Goal: Task Accomplishment & Management: Use online tool/utility

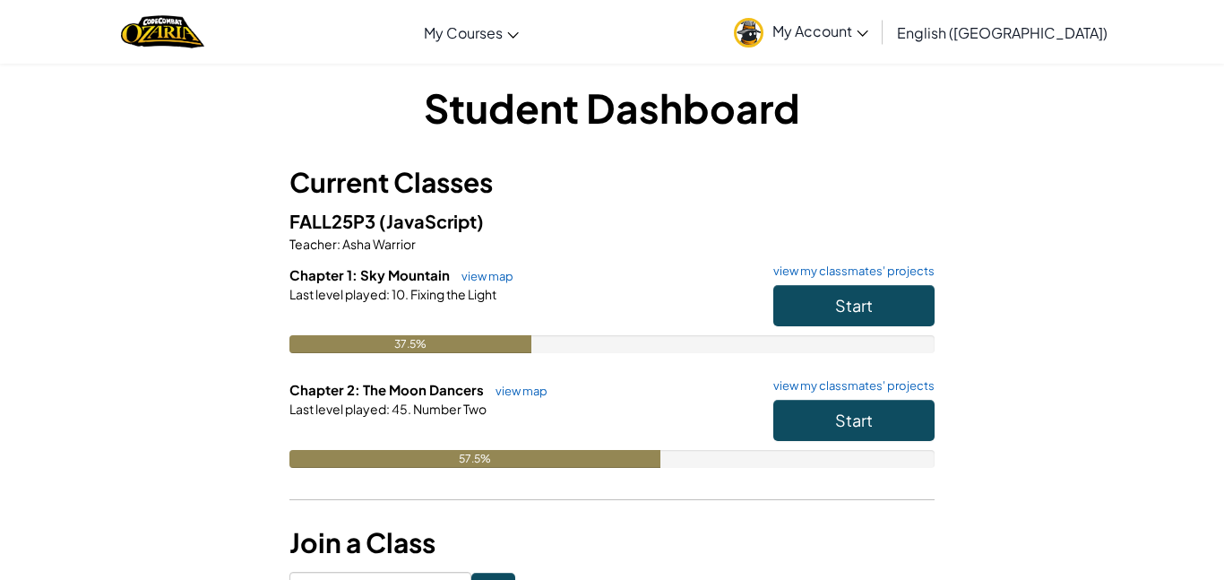
scroll to position [7, 0]
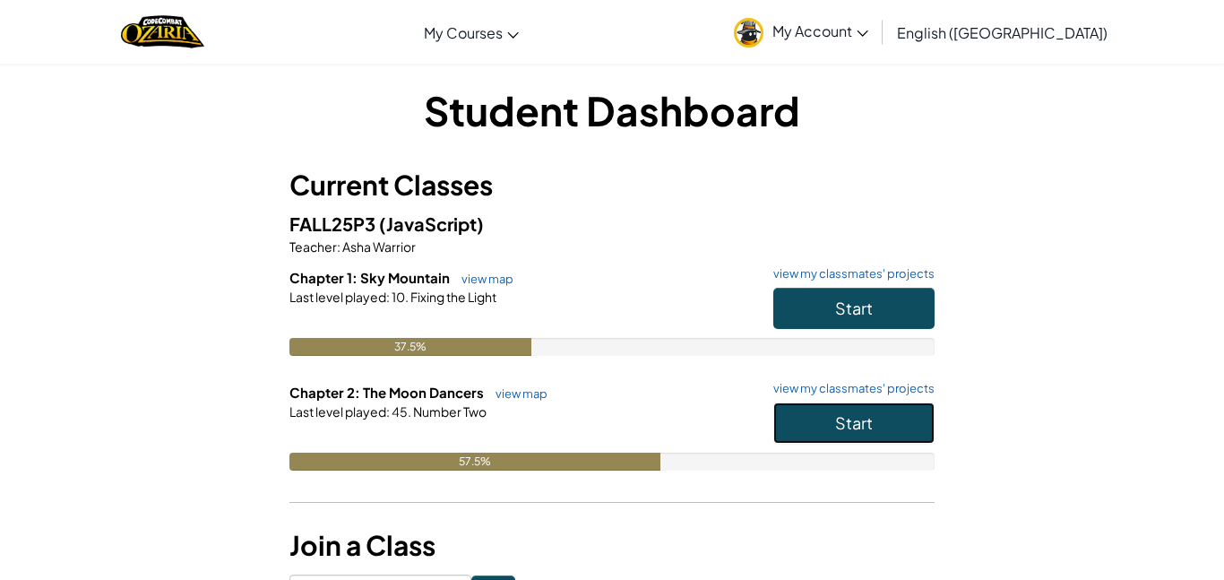
click at [860, 437] on button "Start" at bounding box center [853, 422] width 161 height 41
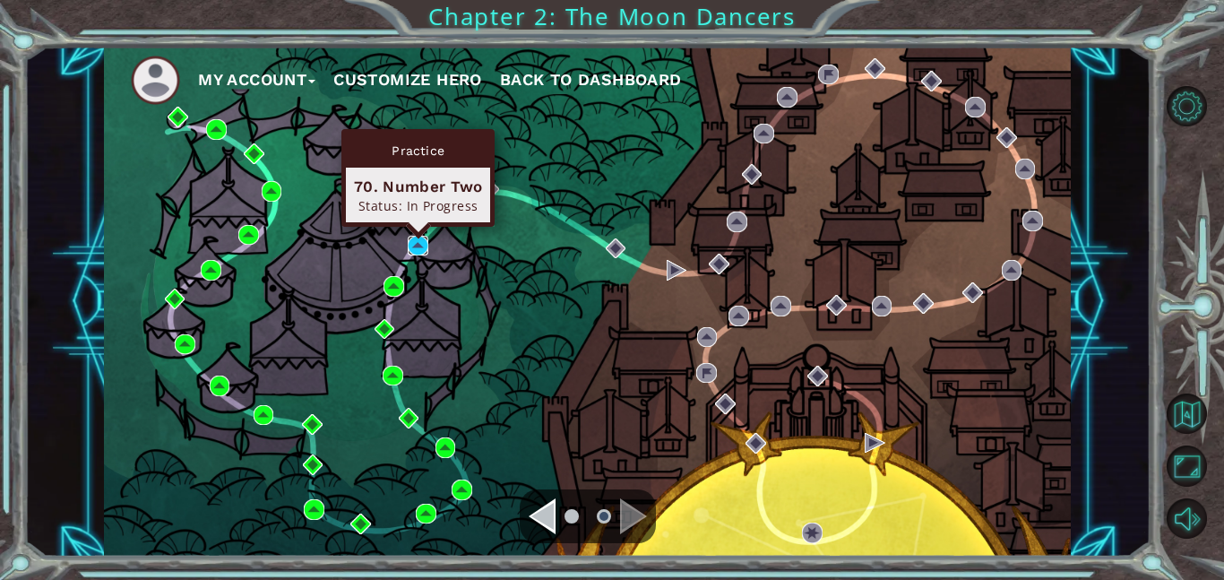
click at [423, 249] on img at bounding box center [418, 246] width 21 height 21
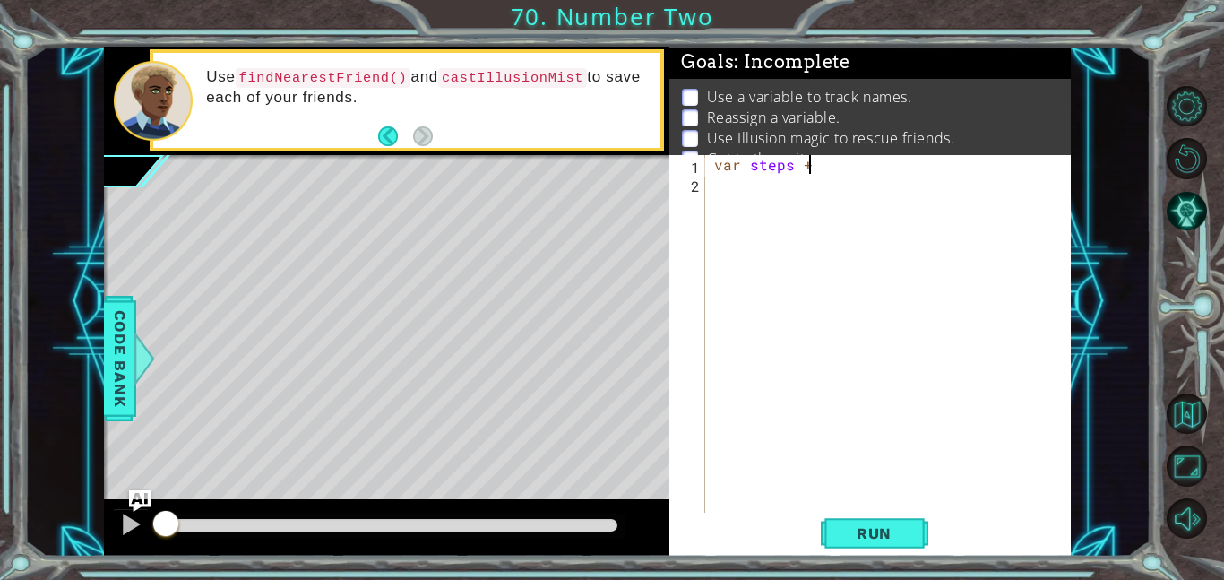
scroll to position [0, 4]
type textarea "var steps = 2"
click at [755, 184] on div "var steps = 2" at bounding box center [894, 352] width 366 height 395
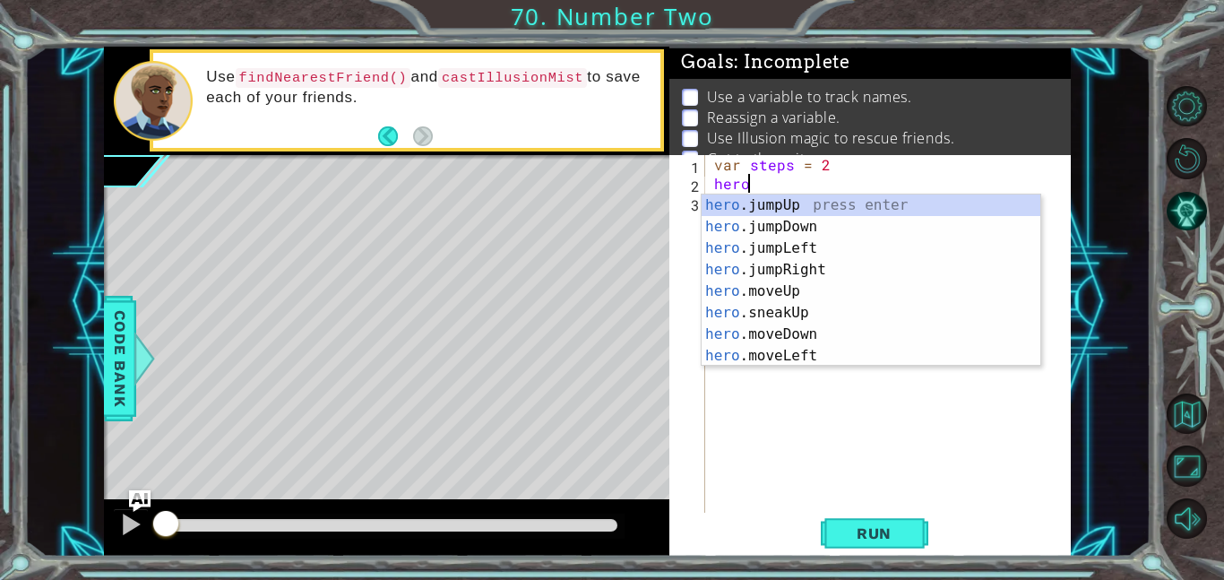
scroll to position [0, 2]
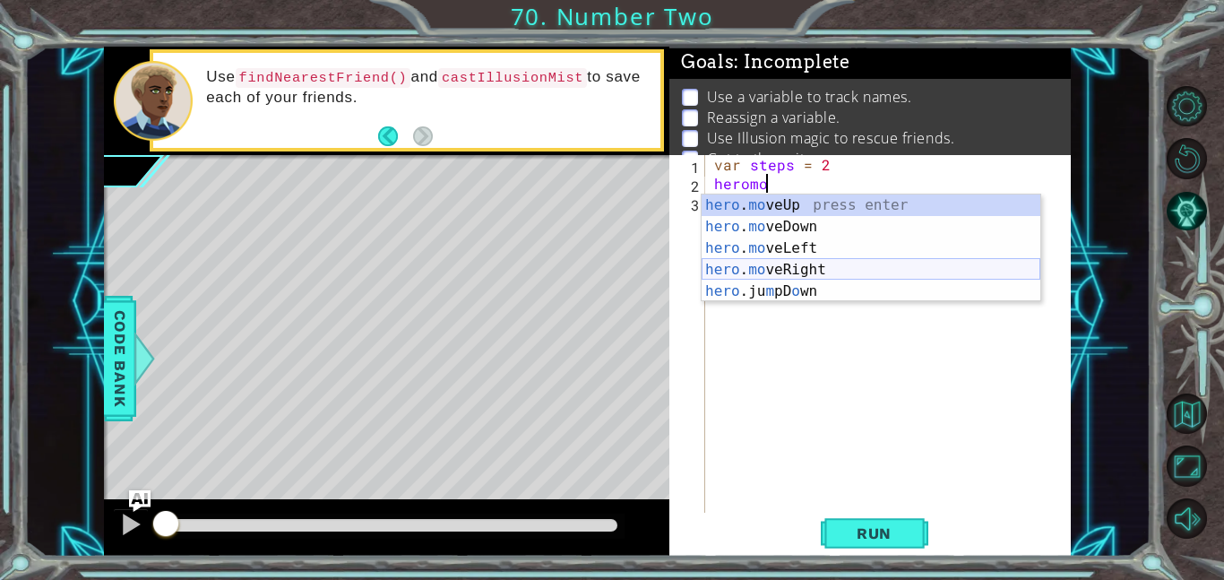
click at [817, 272] on div "hero . mo veUp press enter hero . mo veDown press enter hero . mo veLeft press …" at bounding box center [871, 269] width 339 height 151
type textarea "hero.moveRight(1);"
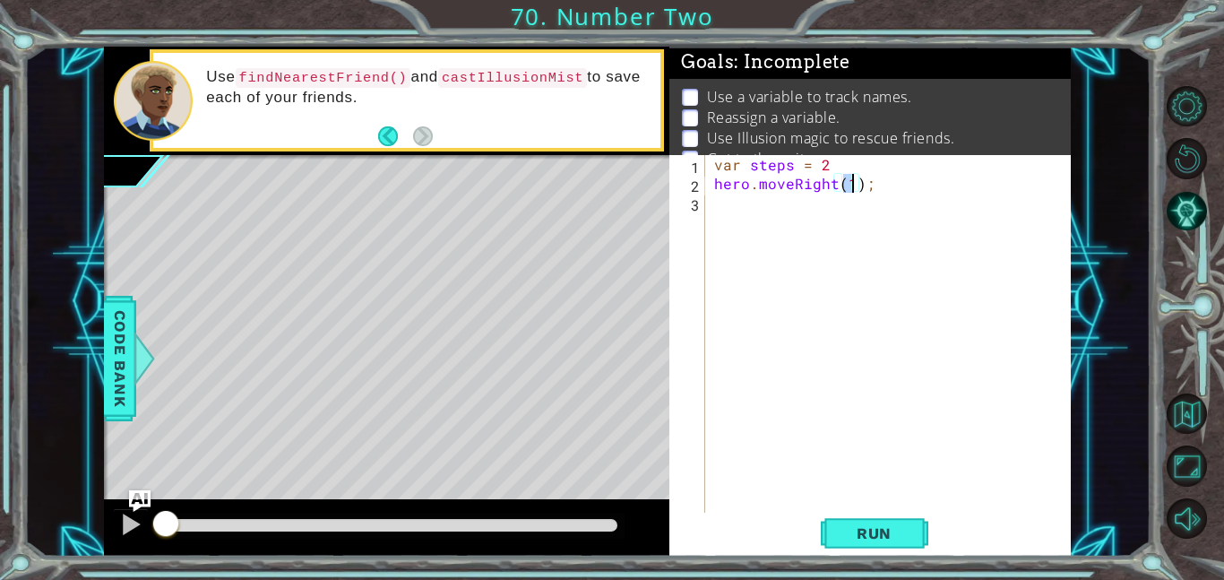
click at [789, 206] on div "var steps = 2 hero . moveRight ( 1 ) ;" at bounding box center [894, 352] width 366 height 395
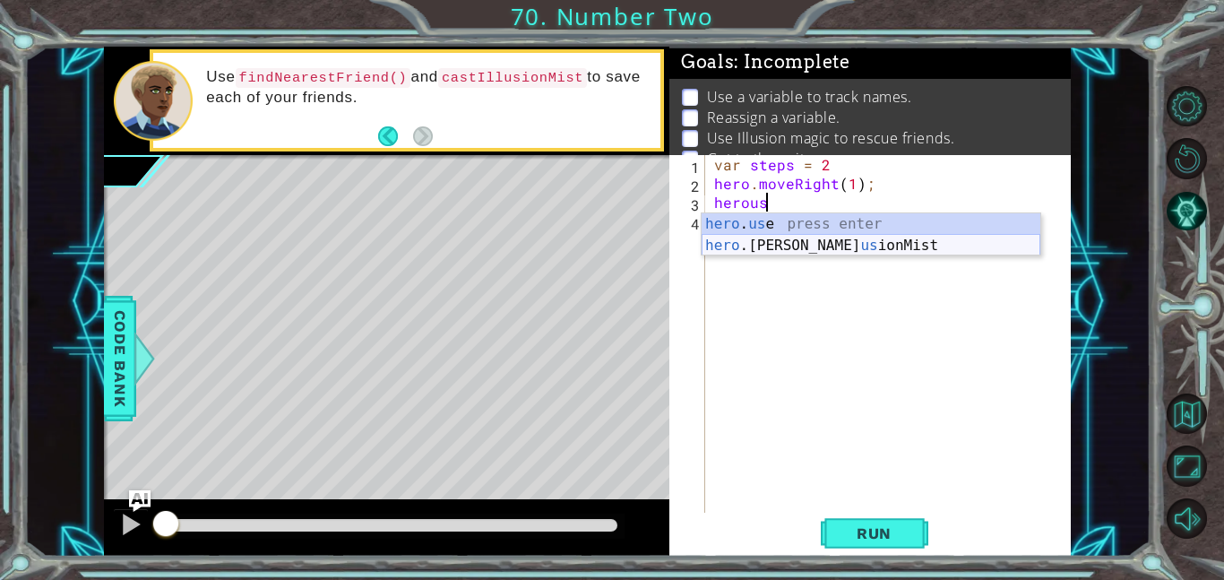
click at [842, 246] on div "hero . us e press enter hero .[PERSON_NAME] us ionMist press enter" at bounding box center [871, 256] width 339 height 86
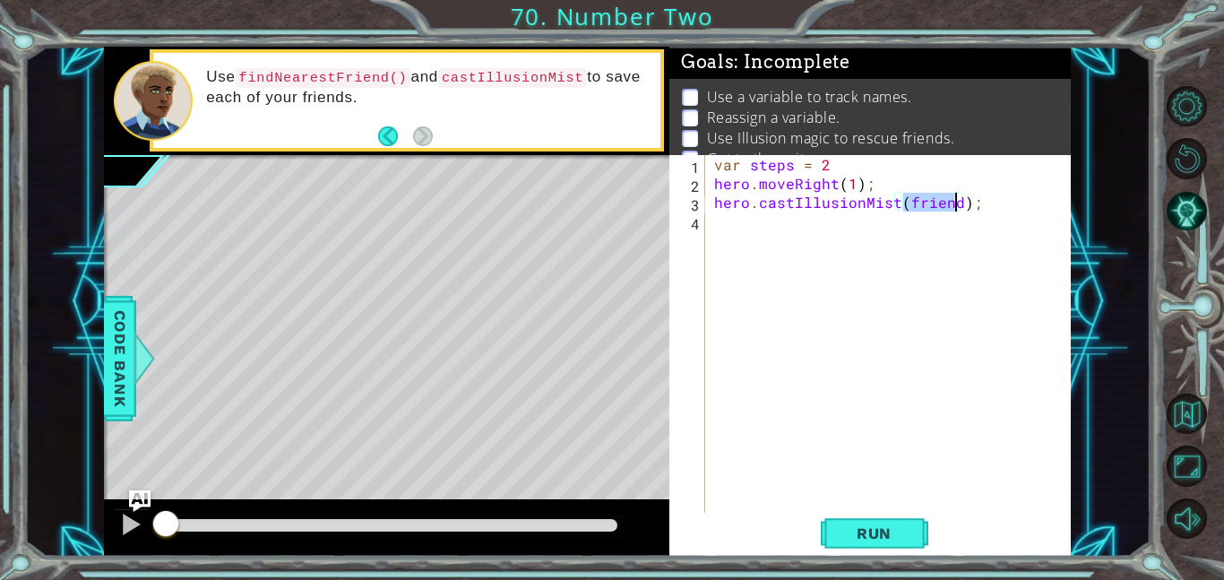
click at [716, 202] on div "var steps = 2 hero . moveRight ( 1 ) ; hero . castIllusionMist ( friend ) ;" at bounding box center [894, 352] width 366 height 395
click at [723, 189] on div "var steps = 2 hero . moveRight ( 1 ) ; hero . castIllusionMist ( friend ) ;" at bounding box center [894, 352] width 366 height 395
type textarea "hero.moveRight(1);"
click at [727, 203] on div "var steps = 2 hero . moveRight ( 1 ) ; hero . castIllusionMist ( friend ) ;" at bounding box center [894, 352] width 366 height 395
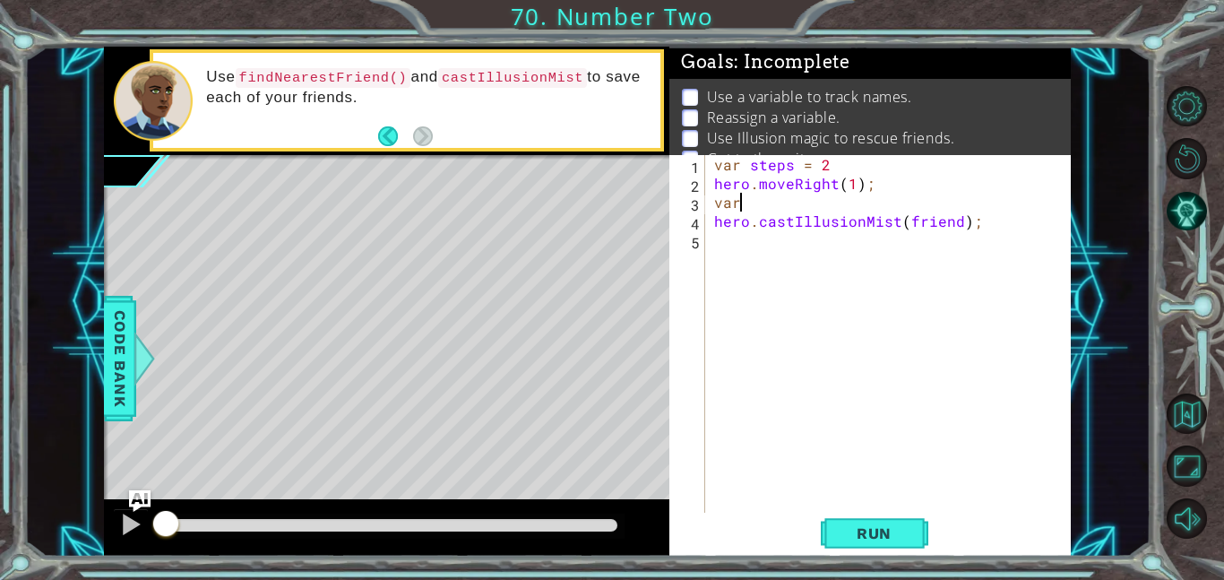
type textarea "v"
click at [714, 201] on div "var steps = 2 hero . moveRight ( 1 ) ; hero . castIllusionMist ( friend ) ;" at bounding box center [894, 352] width 366 height 395
type textarea "hero.castIllusionMist(friend);"
click at [726, 194] on div "var steps = 2 hero . moveRight ( 1 ) ; hero . castIllusionMist ( friend ) ;" at bounding box center [894, 352] width 366 height 395
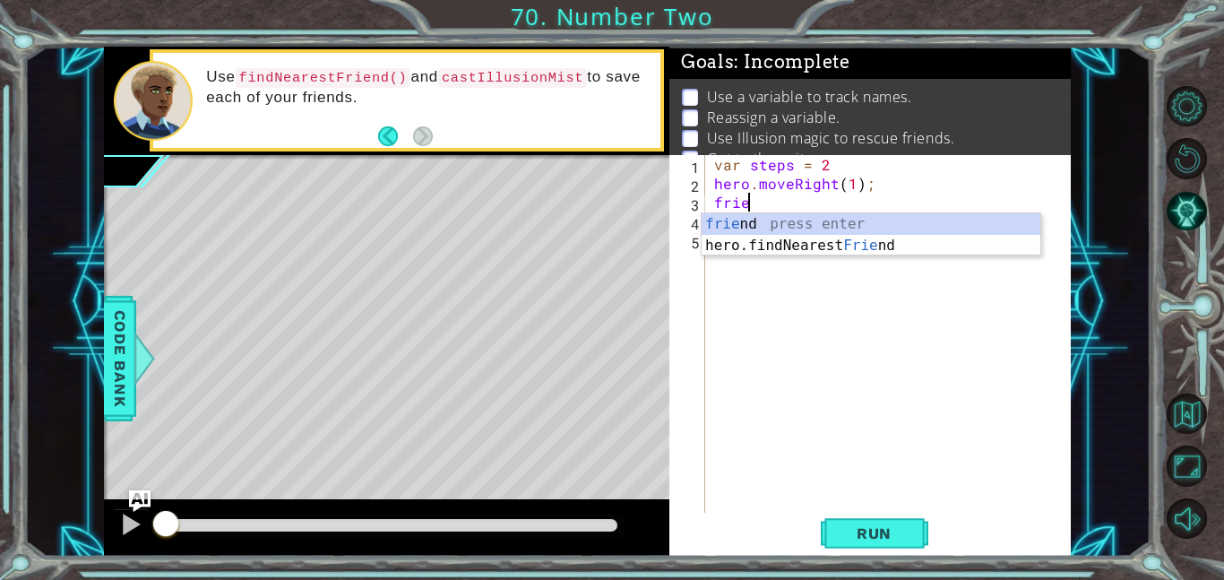
scroll to position [0, 2]
type textarea "friend"
